Goal: Register for event/course

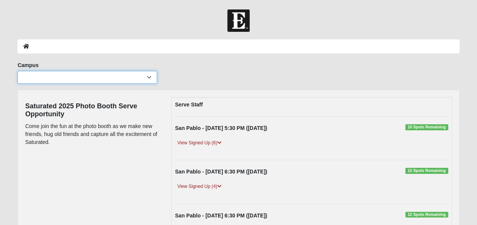
click at [148, 77] on select "Arlington Baymeadows Eleven22 Online [PERSON_NAME][GEOGRAPHIC_DATA] Jesup [GEOG…" at bounding box center [87, 77] width 140 height 13
click at [148, 83] on select "Arlington Baymeadows Eleven22 Online [PERSON_NAME][GEOGRAPHIC_DATA] Jesup [GEOG…" at bounding box center [87, 77] width 140 height 13
select select "3"
click at [17, 71] on select "Arlington Baymeadows Eleven22 Online [PERSON_NAME][GEOGRAPHIC_DATA] Jesup [GEOG…" at bounding box center [87, 77] width 140 height 13
click at [424, 130] on span "10 Spots Remaining" at bounding box center [426, 127] width 43 height 6
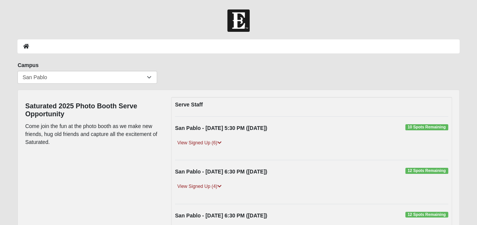
click at [417, 130] on div "San Pablo - [DATE] 5:30 PM ([DATE]) 10 Spots Remaining" at bounding box center [311, 130] width 284 height 12
click at [215, 143] on link "View Signed Up (6)" at bounding box center [199, 143] width 49 height 8
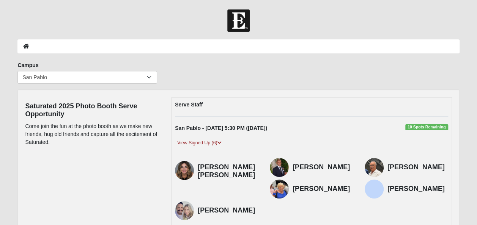
click at [420, 129] on span "10 Spots Remaining" at bounding box center [426, 127] width 43 height 6
click at [412, 128] on span "10 Spots Remaining" at bounding box center [426, 127] width 43 height 6
click at [195, 125] on strong "San Pablo - [DATE] 5:30 PM ([DATE])" at bounding box center [221, 128] width 92 height 6
click at [213, 143] on link "View Signed Up (6)" at bounding box center [199, 143] width 49 height 8
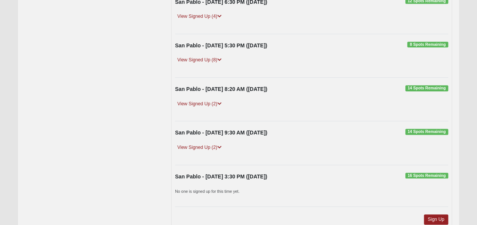
scroll to position [263, 0]
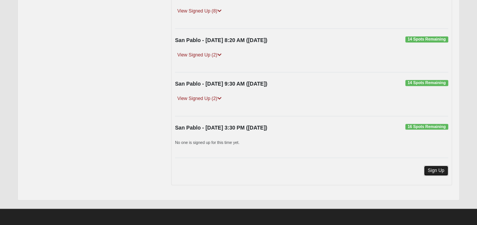
click at [434, 169] on link "Sign Up" at bounding box center [436, 171] width 24 height 10
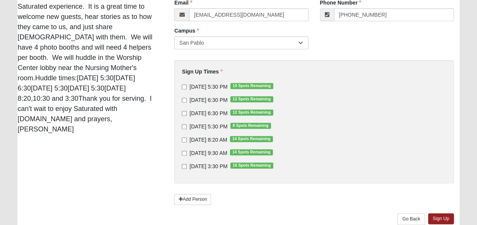
scroll to position [112, 0]
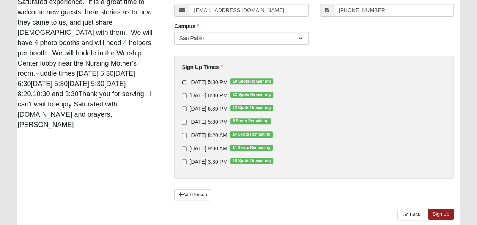
click at [184, 83] on input "9/10/2025 5:30 PM 10 Spots Remaining" at bounding box center [184, 82] width 5 height 5
checkbox input "true"
click at [184, 96] on input "9/11/2025 6:30 PM 12 Spots Remaining" at bounding box center [184, 95] width 5 height 5
checkbox input "true"
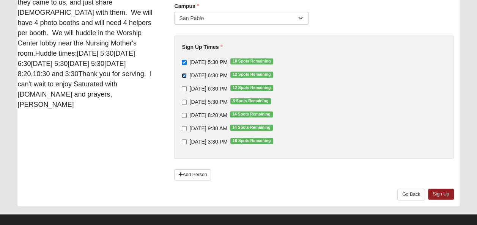
scroll to position [132, 0]
click at [438, 193] on link "Sign Up" at bounding box center [441, 194] width 26 height 11
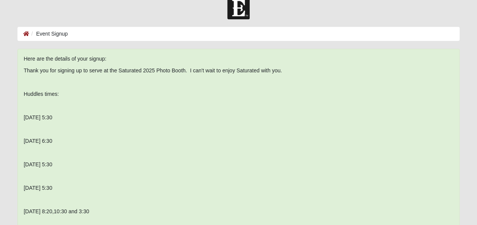
scroll to position [0, 0]
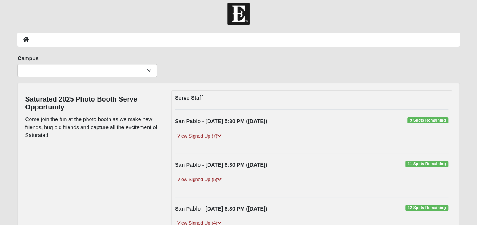
scroll to position [32, 0]
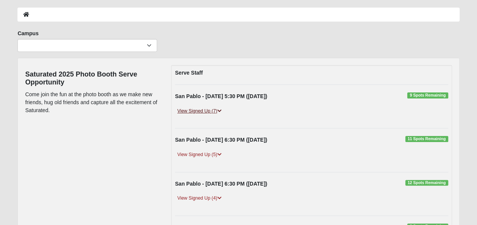
click at [200, 110] on link "View Signed Up (7)" at bounding box center [199, 111] width 49 height 8
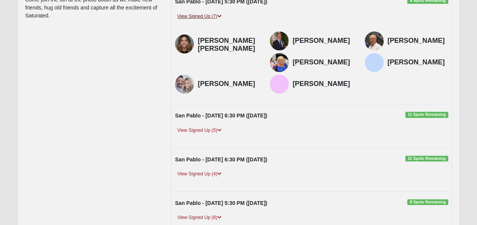
scroll to position [127, 0]
click at [203, 134] on link "View Signed Up (5)" at bounding box center [199, 130] width 49 height 8
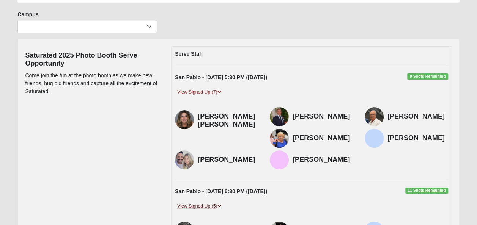
scroll to position [0, 0]
